Goal: Information Seeking & Learning: Learn about a topic

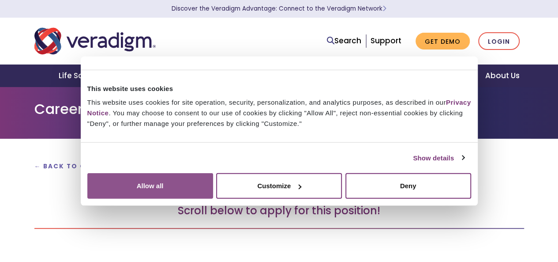
click at [213, 178] on button "Allow all" at bounding box center [150, 186] width 126 height 26
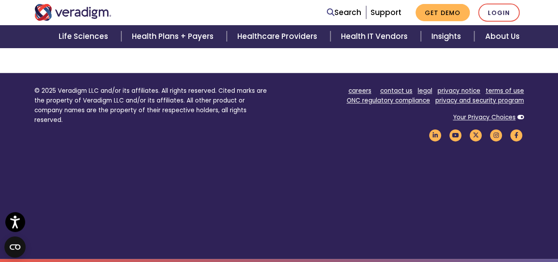
scroll to position [262, 0]
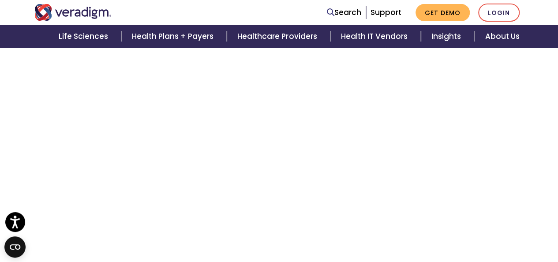
scroll to position [218, 0]
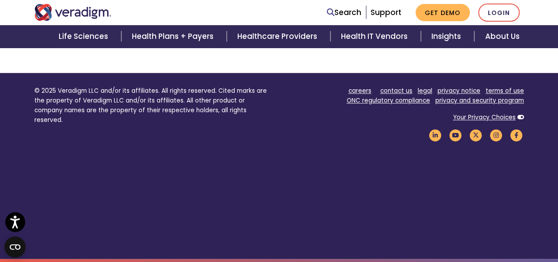
scroll to position [307, 0]
